Goal: Task Accomplishment & Management: Manage account settings

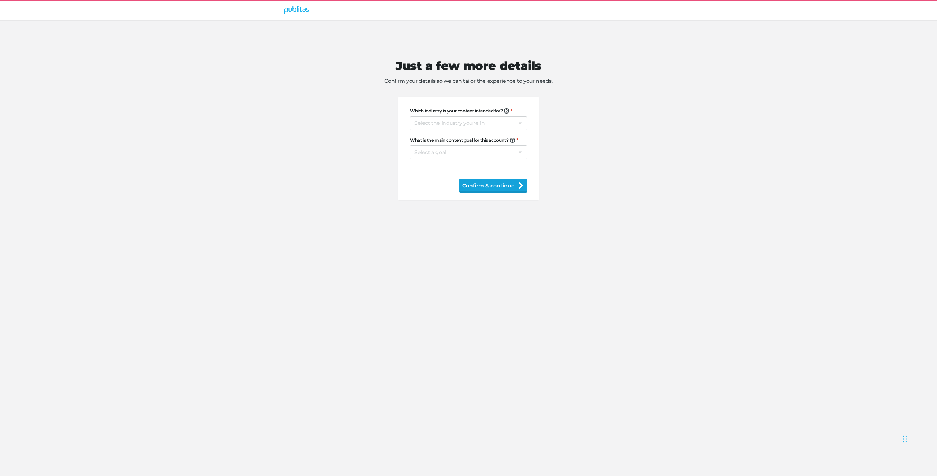
click at [493, 187] on button "Confirm & continue" at bounding box center [493, 186] width 68 height 14
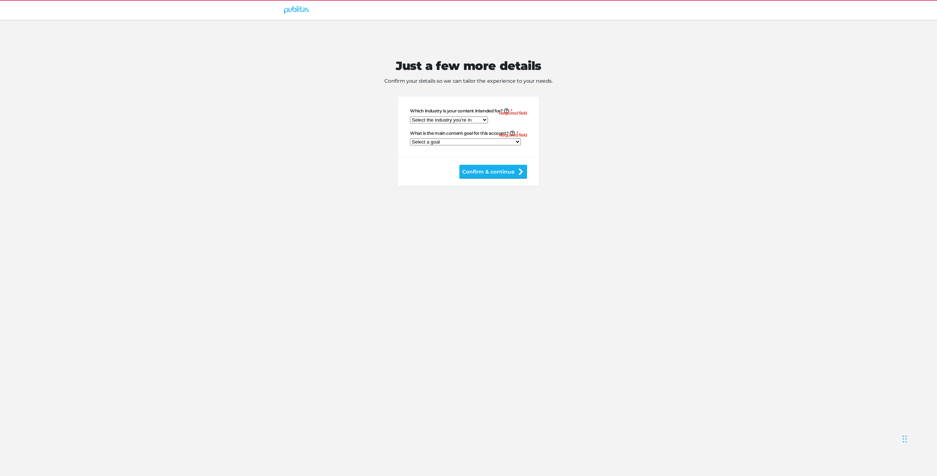
click at [442, 118] on select "Select the industry you're in Home & Living Supermarkets/Food & Beverage DIY/Eq…" at bounding box center [449, 119] width 78 height 7
select select "na"
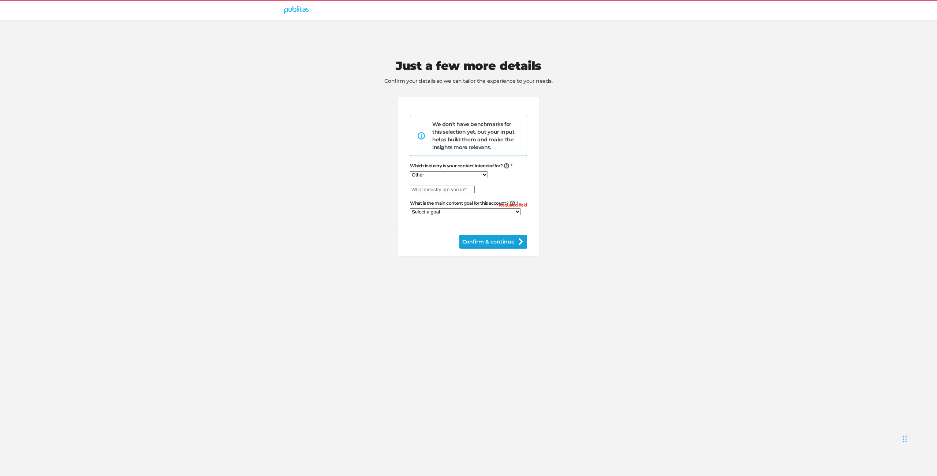
click at [491, 248] on button "Confirm & continue" at bounding box center [493, 242] width 68 height 14
click at [449, 193] on input "text" at bounding box center [442, 190] width 65 height 8
paste input "Lorem ipsum dolor sit amet, consectetuer adipiscing elit. Aenean commodo ligula…"
type input "Lorem ipsum dolor sit amet, consectetuer adipiscing elit. Aenean commodo ligula…"
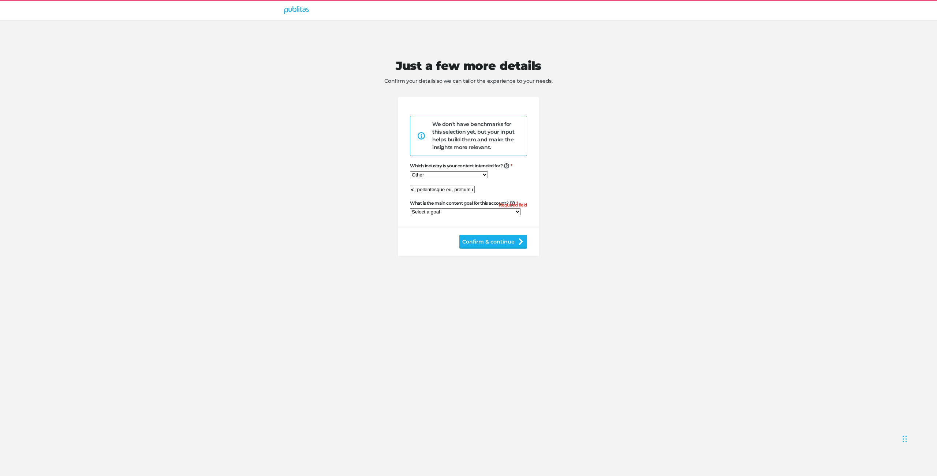
click at [446, 215] on select "Select a goal Sell products directly or on the website Promote physical store/d…" at bounding box center [465, 211] width 111 height 7
click at [483, 215] on select "Select a goal Sell products directly or on the website Promote physical store/d…" at bounding box center [465, 211] width 111 height 7
select select "na"
drag, startPoint x: 494, startPoint y: 264, endPoint x: 501, endPoint y: 321, distance: 56.8
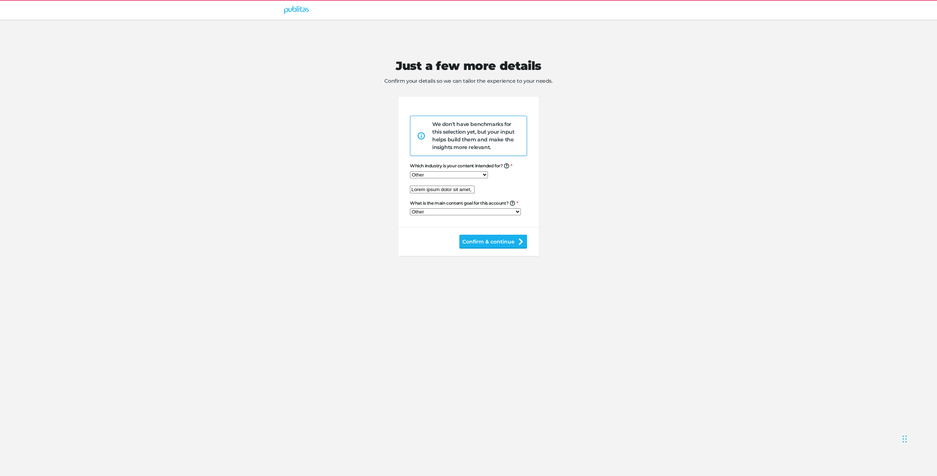
click at [494, 248] on button "Confirm & continue" at bounding box center [493, 242] width 68 height 14
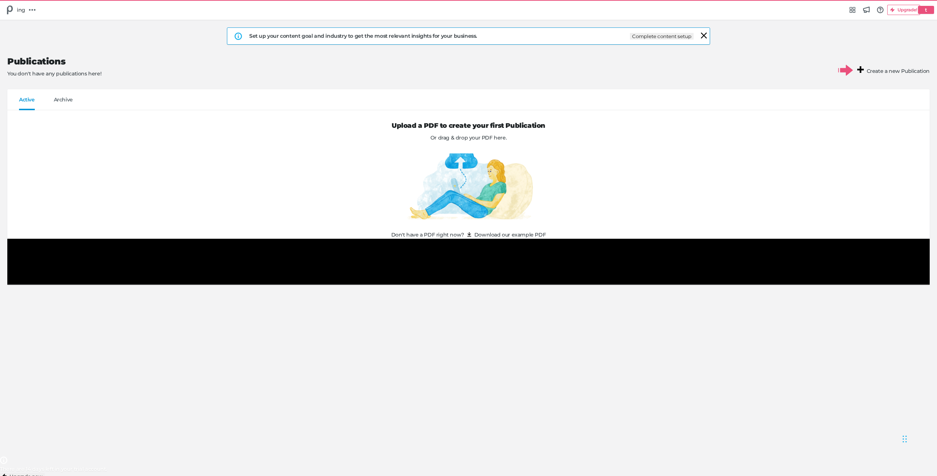
click at [918, 1] on nav "ing Group menu Integrations Hub Announcements Knowledge base & FAQs Upgrade! t" at bounding box center [468, 10] width 937 height 20
click at [918, 6] on div "t" at bounding box center [926, 10] width 16 height 8
click at [56, 27] on h5 "Manage account" at bounding box center [33, 23] width 43 height 6
select select "na"
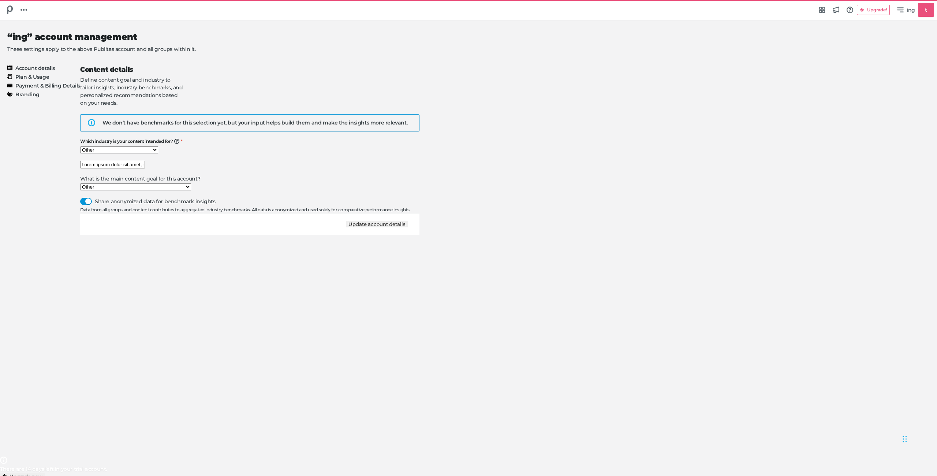
click at [145, 161] on input "Lorem ipsum dolor sit amet, consectetuer adipiscing elit. Aenean commodo ligula…" at bounding box center [112, 165] width 65 height 8
drag, startPoint x: 669, startPoint y: 262, endPoint x: 667, endPoint y: 255, distance: 7.1
click at [419, 235] on div "Update account details" at bounding box center [249, 224] width 339 height 22
click at [408, 227] on button "Update account details" at bounding box center [376, 224] width 61 height 7
click at [145, 161] on input "Lorem ipsum dolor sit amet, consectetuer adipiscing elit. Aenean commodo ligula…" at bounding box center [112, 165] width 65 height 8
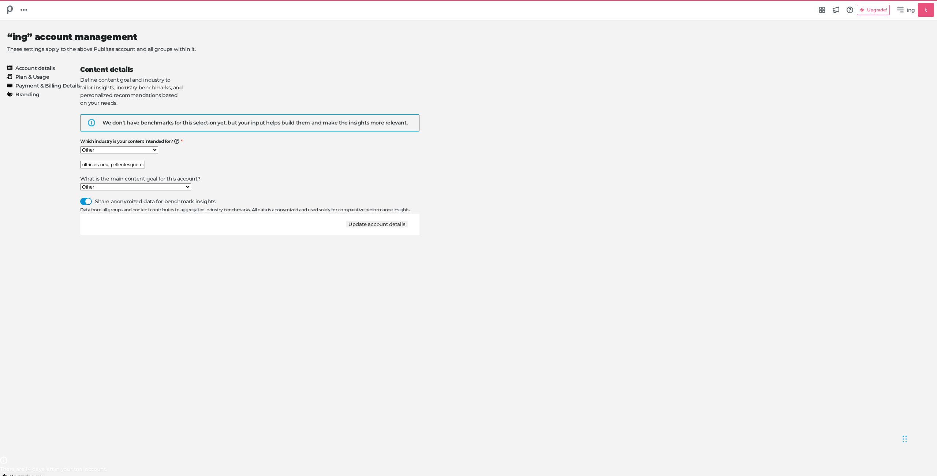
scroll to position [0, 507]
click at [408, 227] on button "Update account details" at bounding box center [376, 224] width 61 height 7
click at [419, 235] on div "Update account details" at bounding box center [249, 224] width 339 height 22
click at [408, 227] on button "Update account details" at bounding box center [376, 224] width 61 height 7
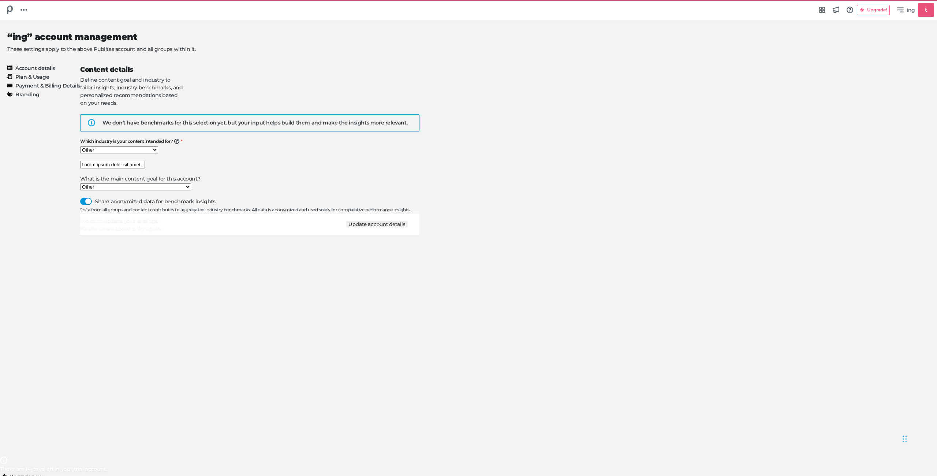
click at [408, 227] on button "Update account details" at bounding box center [376, 224] width 61 height 7
click at [145, 161] on input "Lorem ipsum dolor sit amet, consectetuer adipiscing elit. Aenean commodo ligula…" at bounding box center [112, 165] width 65 height 8
click at [408, 227] on button "Update account details" at bounding box center [376, 224] width 61 height 7
click at [145, 162] on input "Lorem ipsum dolor sit amet, consectetuer adipiscing elit. Aenean commodo ligula…" at bounding box center [112, 165] width 65 height 8
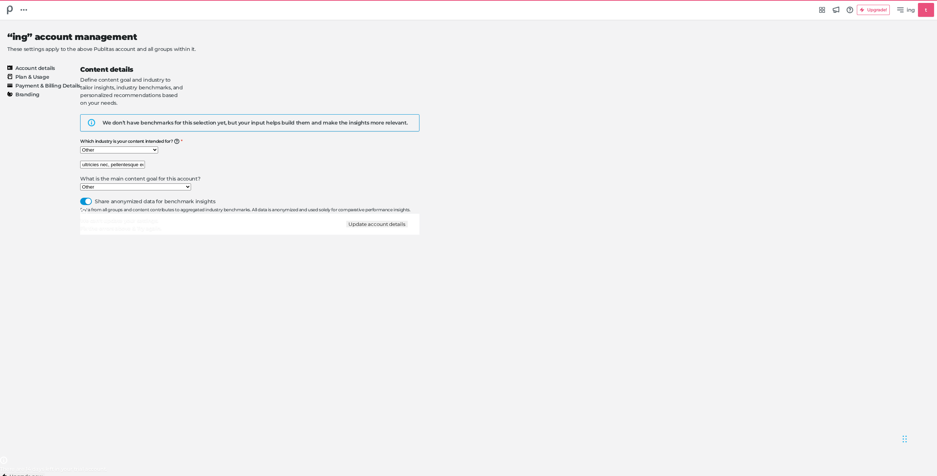
scroll to position [0, 505]
drag, startPoint x: 645, startPoint y: 245, endPoint x: 644, endPoint y: 253, distance: 8.1
click at [408, 227] on button "Update account details" at bounding box center [376, 224] width 61 height 7
type input "Lorem ipsum dolor sit amet, consectetuer adipiscing elit. Aenean commodo ligula…"
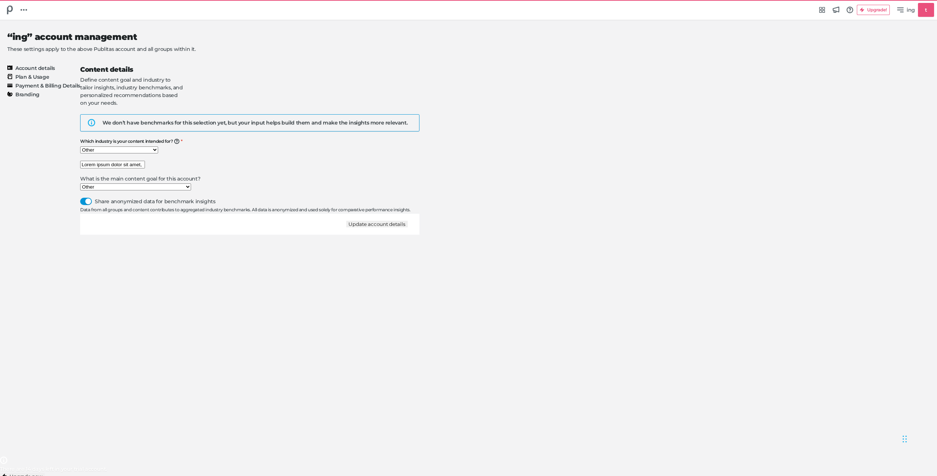
click at [158, 146] on select "Select the industry you're in Home & Living Supermarkets/Food & Beverage DIY/Eq…" at bounding box center [119, 149] width 78 height 7
select select "fa"
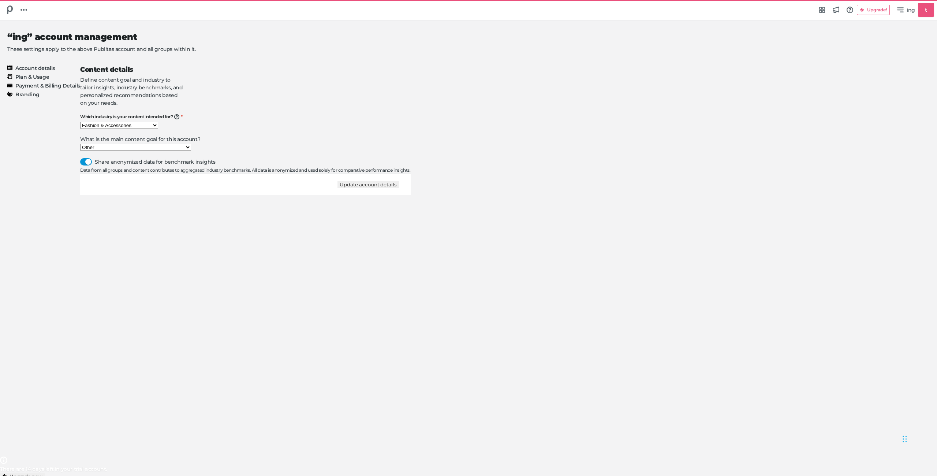
click at [399, 188] on button "Update account details" at bounding box center [367, 184] width 61 height 7
